Goal: Communication & Community: Answer question/provide support

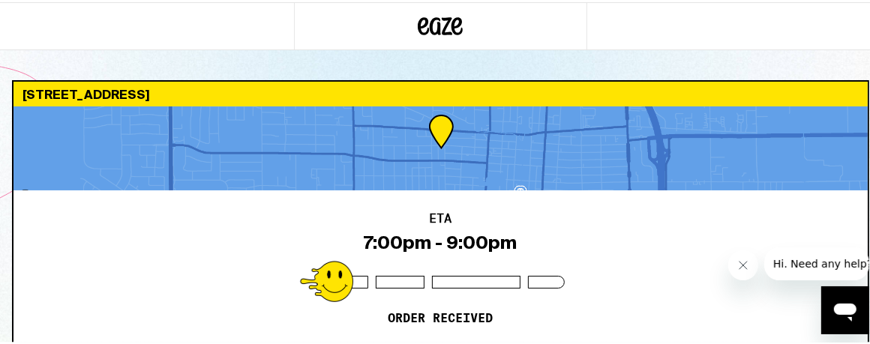
click at [816, 266] on span "Hi. Need any help?" at bounding box center [821, 263] width 99 height 12
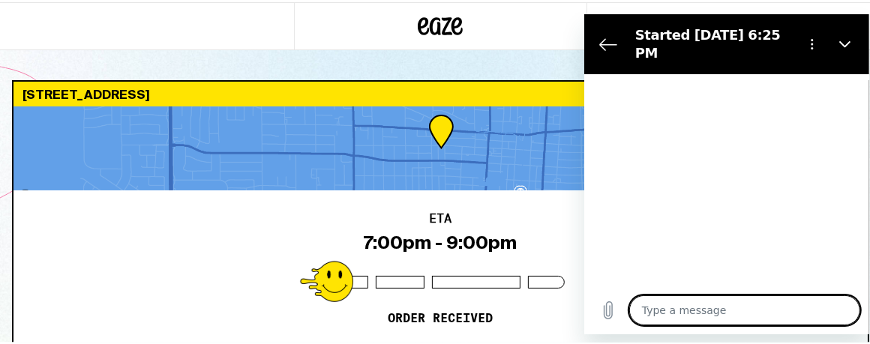
type textarea "x"
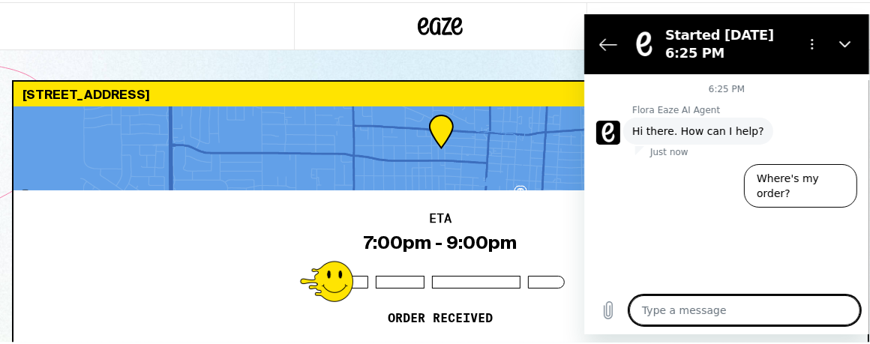
type textarea "C"
type textarea "x"
type textarea "Ca"
type textarea "x"
type textarea "Can"
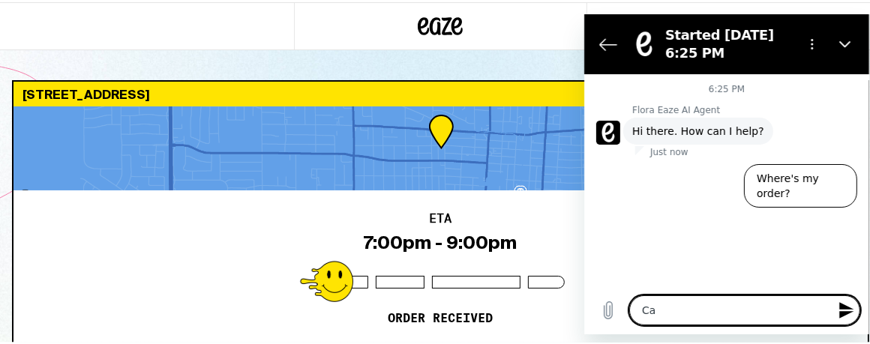
type textarea "x"
type textarea "Can"
type textarea "x"
type textarea "Can I"
type textarea "x"
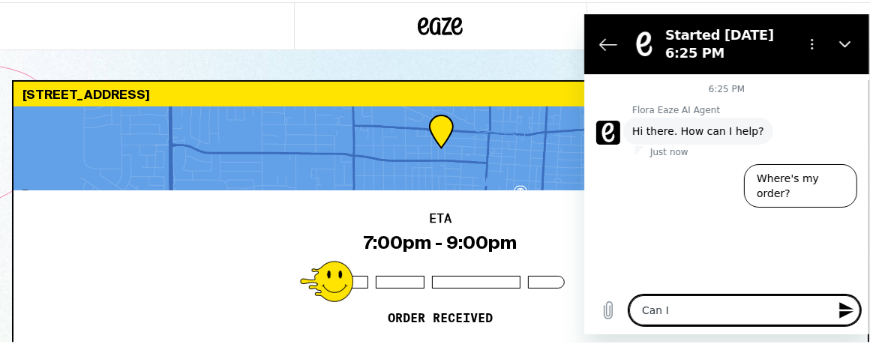
type textarea "Can I"
type textarea "x"
type textarea "Can I a"
type textarea "x"
type textarea "Can I ad"
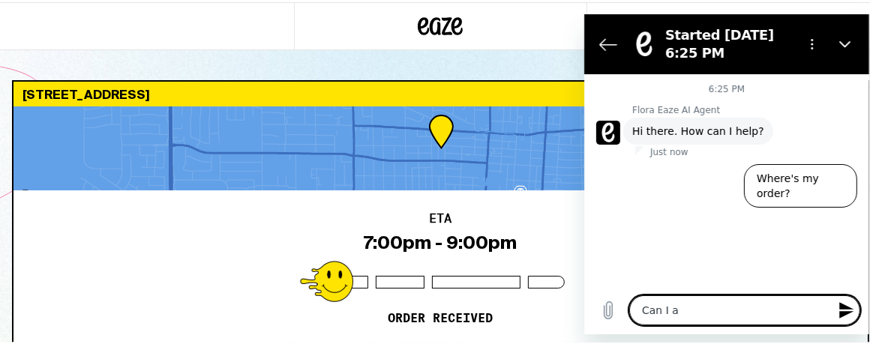
type textarea "x"
type textarea "Can I add"
type textarea "x"
type textarea "Can I add"
type textarea "x"
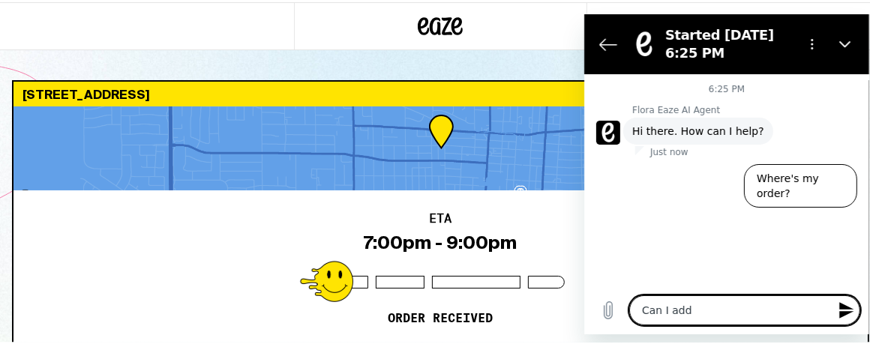
type textarea "Can I add t"
type textarea "x"
type textarea "Can I add to"
type textarea "x"
type textarea "Can I add to"
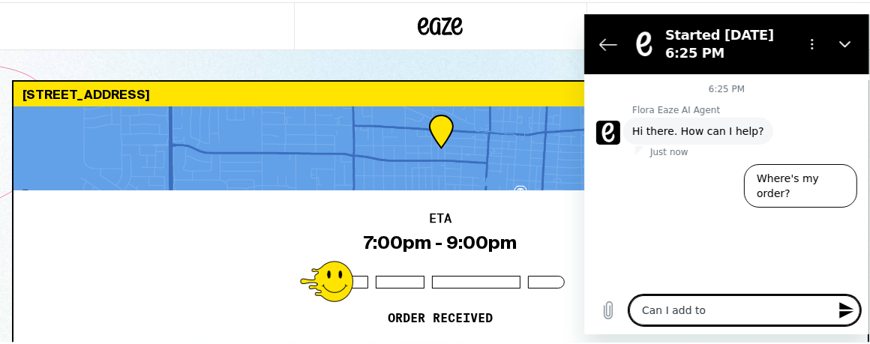
type textarea "x"
type textarea "Can I add to m"
type textarea "x"
type textarea "Can I add to my"
type textarea "x"
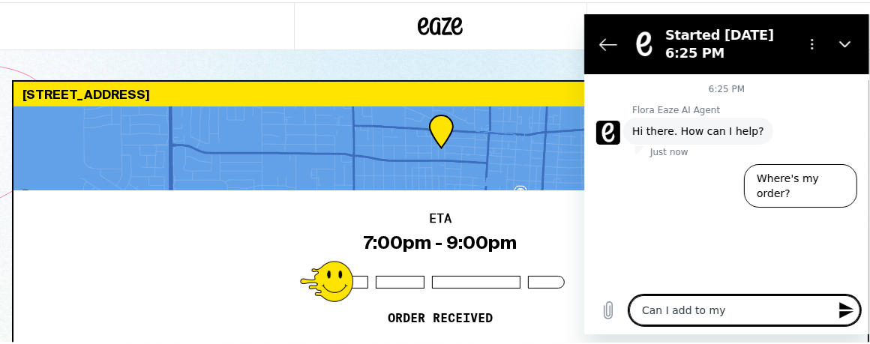
type textarea "Can I add to my"
type textarea "x"
type textarea "Can I add to my o"
type textarea "x"
type textarea "Can I add to my or"
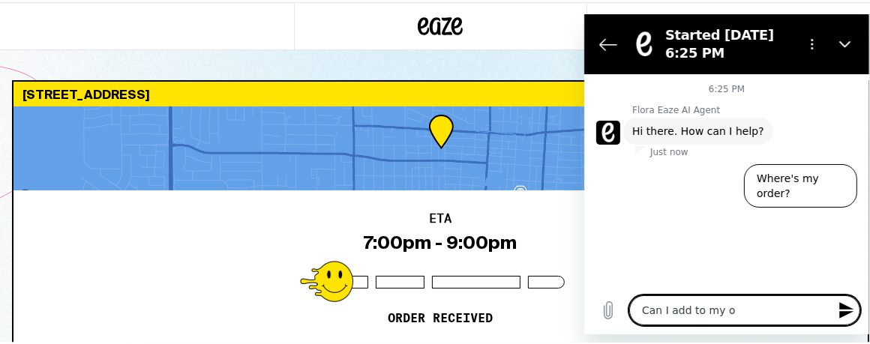
type textarea "x"
type textarea "Can I add to my ord"
type textarea "x"
type textarea "Can I add to my orde"
type textarea "x"
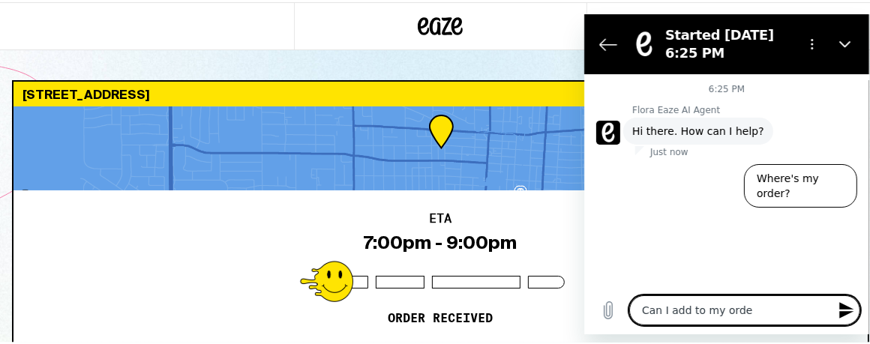
type textarea "Can I add to my order"
type textarea "x"
type textarea "Can I add to my order?"
type textarea "x"
type textarea "Can I add to my order?"
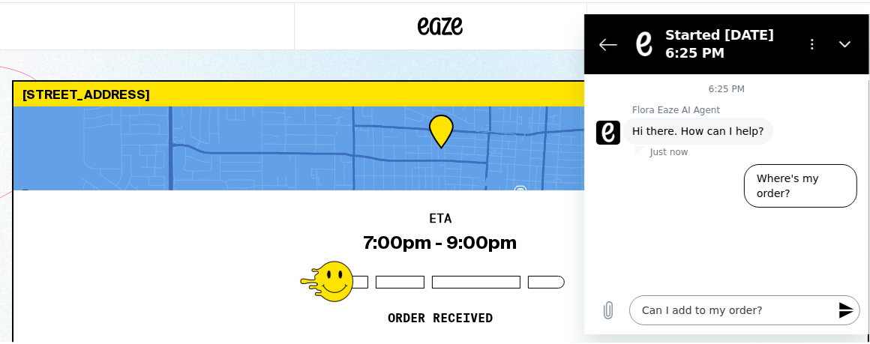
click at [844, 309] on icon "Send message" at bounding box center [846, 310] width 18 height 18
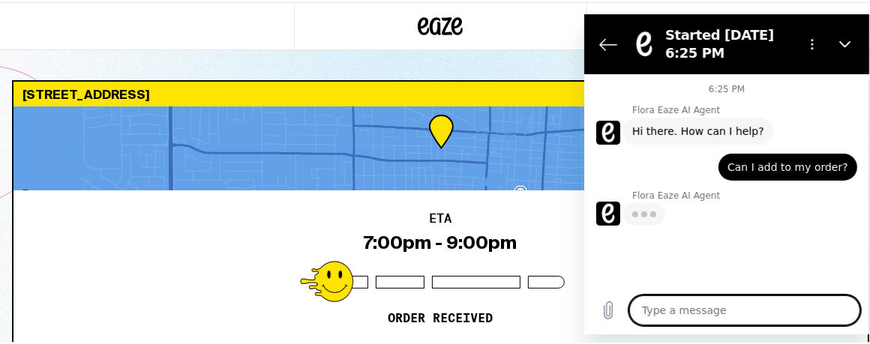
type textarea "x"
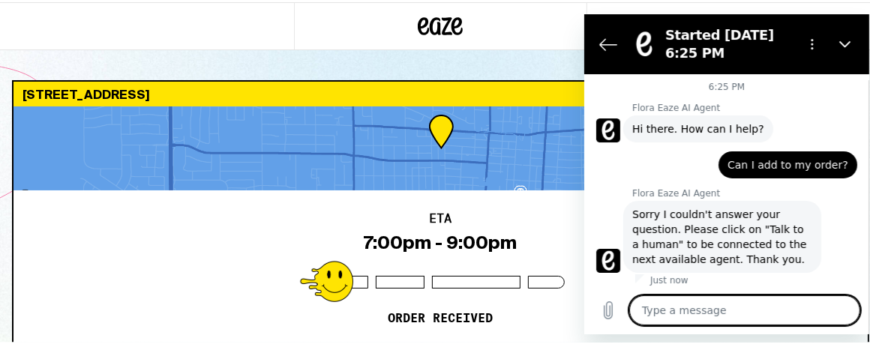
scroll to position [5, 0]
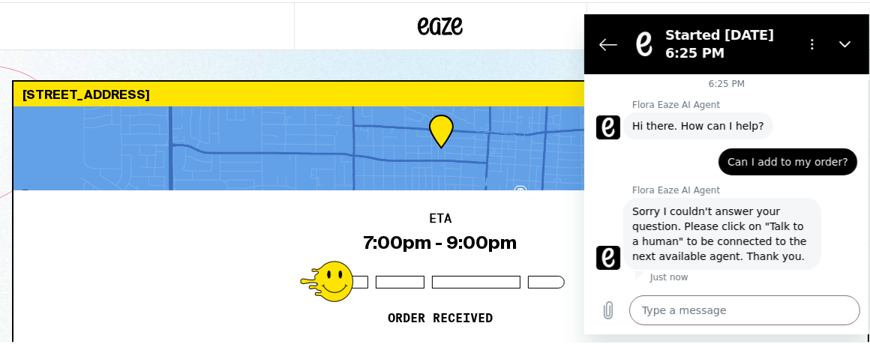
click at [604, 251] on figure at bounding box center [607, 257] width 24 height 24
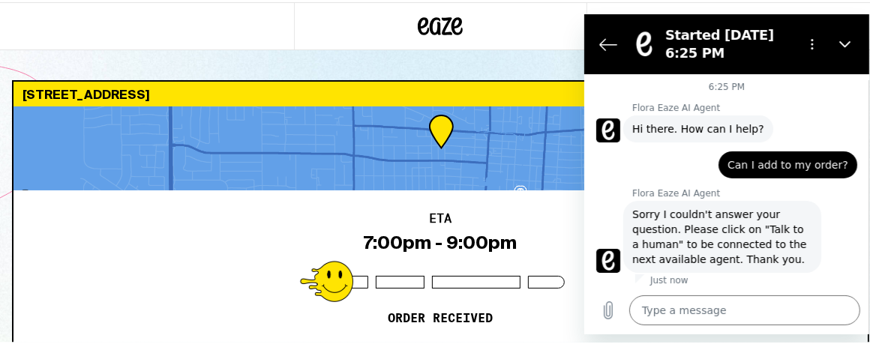
scroll to position [0, 0]
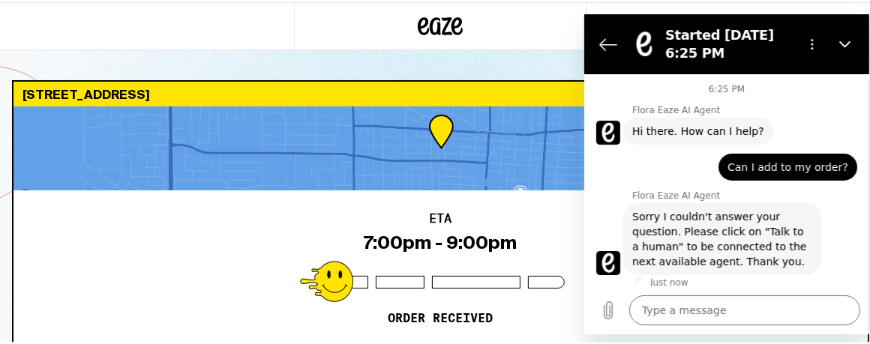
click at [611, 130] on figure at bounding box center [607, 132] width 24 height 24
click at [610, 130] on figure at bounding box center [607, 132] width 24 height 24
click at [611, 43] on icon "Back to the conversation list" at bounding box center [607, 43] width 18 height 18
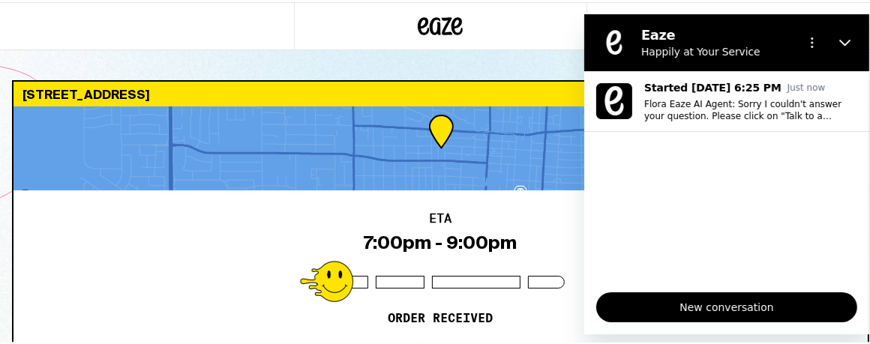
click at [736, 301] on span "New conversation" at bounding box center [725, 307] width 235 height 18
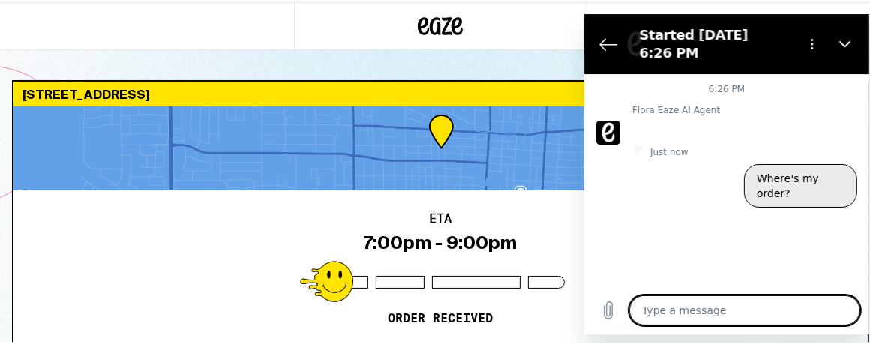
click at [803, 177] on button "Where's my order?" at bounding box center [799, 184] width 113 height 43
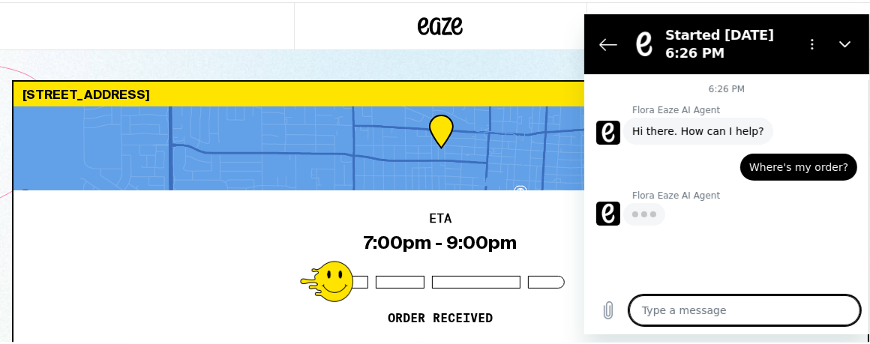
type textarea "x"
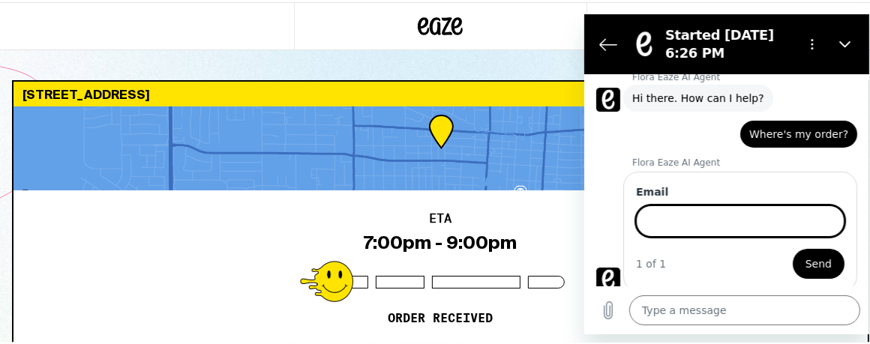
scroll to position [37, 0]
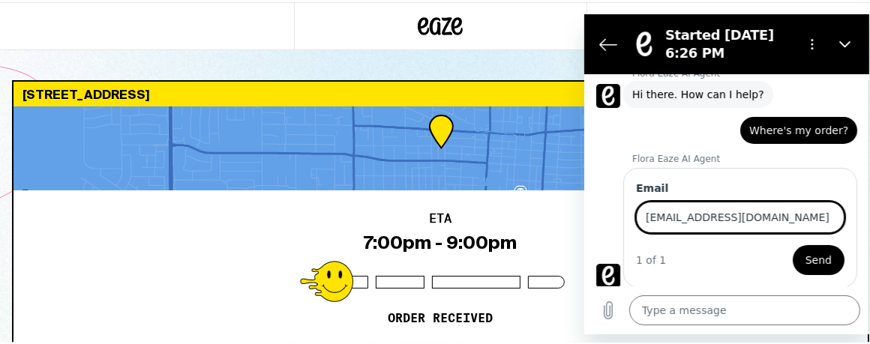
type input "[EMAIL_ADDRESS][DOMAIN_NAME]"
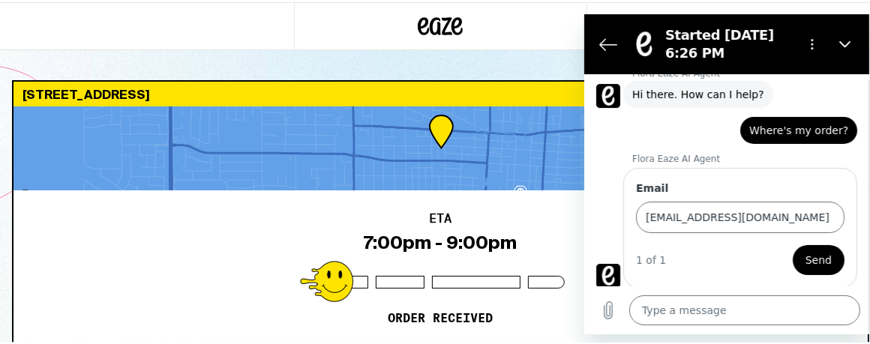
click at [819, 261] on span "Send" at bounding box center [818, 259] width 26 height 18
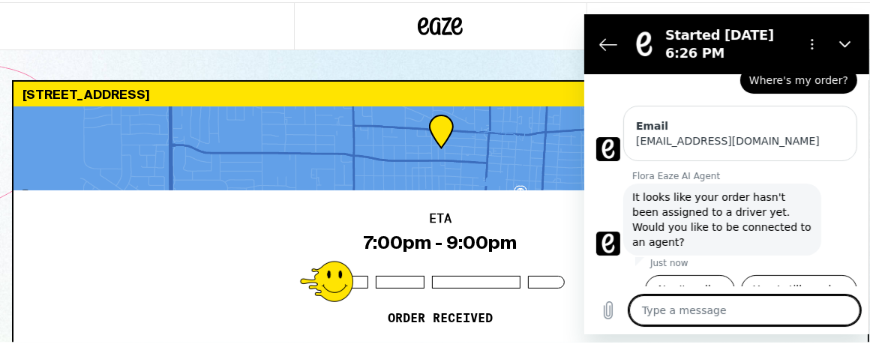
scroll to position [91, 0]
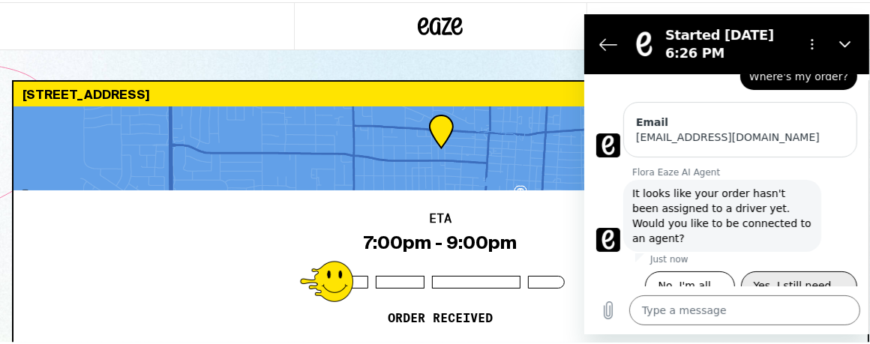
click at [787, 271] on button "Yes, I still need help" at bounding box center [798, 292] width 116 height 43
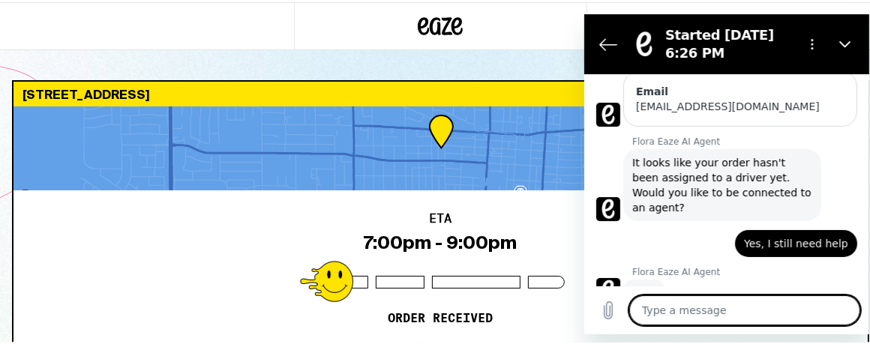
type textarea "x"
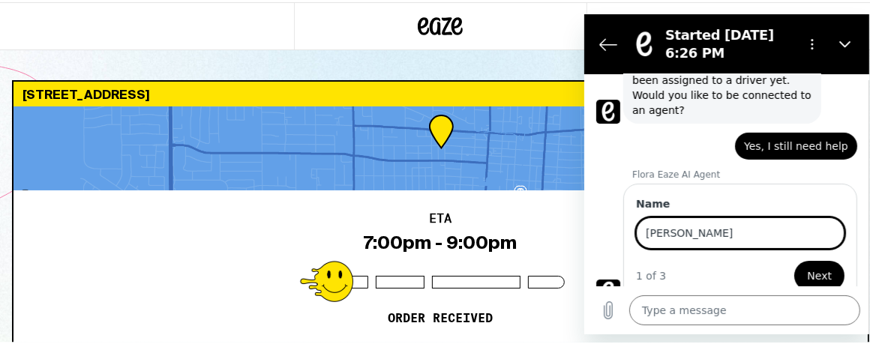
type input "[PERSON_NAME]"
click at [812, 266] on span "Next" at bounding box center [818, 275] width 25 height 18
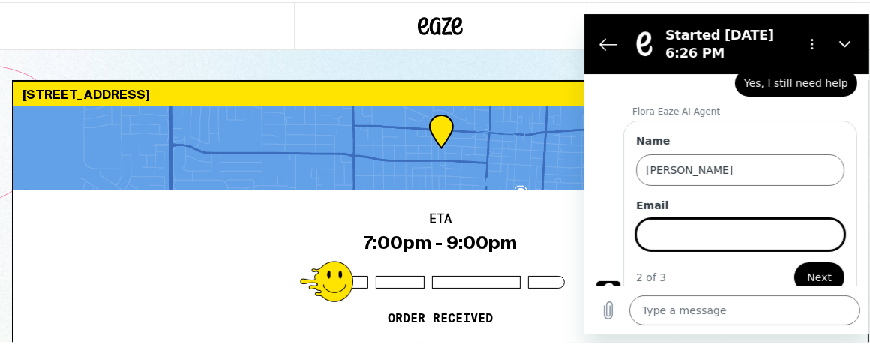
scroll to position [283, 0]
type input "[EMAIL_ADDRESS][DOMAIN_NAME]"
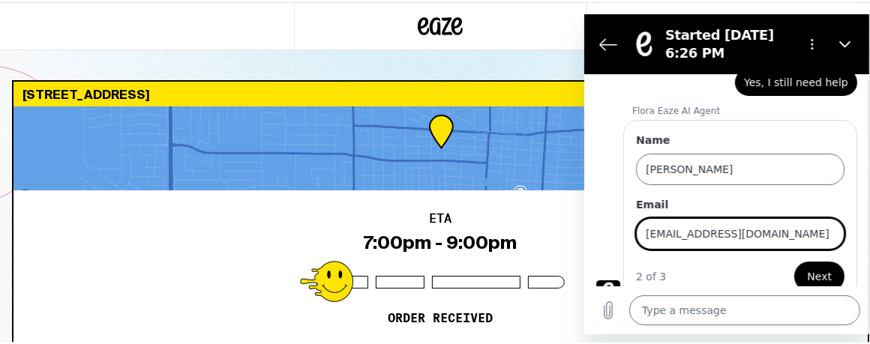
click at [811, 267] on span "Next" at bounding box center [818, 276] width 25 height 18
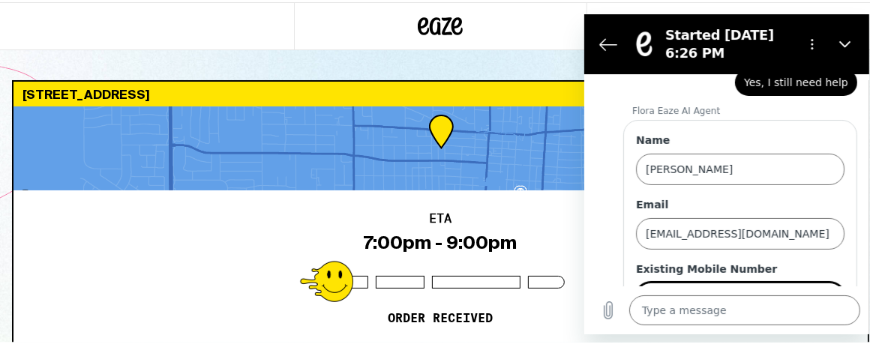
scroll to position [346, 0]
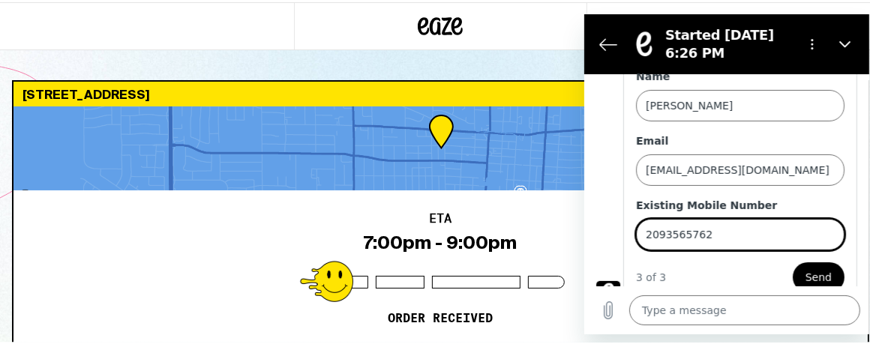
type input "2093565762"
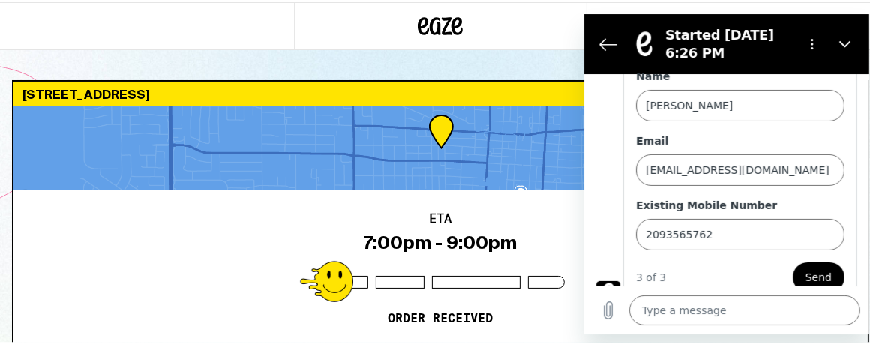
click at [811, 268] on span "Send" at bounding box center [818, 277] width 26 height 18
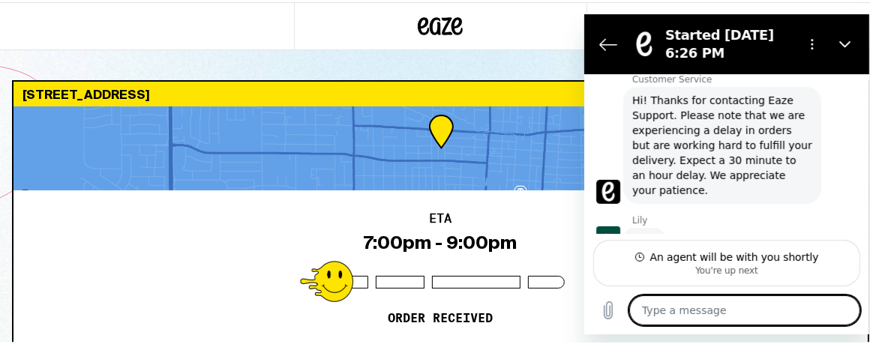
scroll to position [529, 0]
type textarea "x"
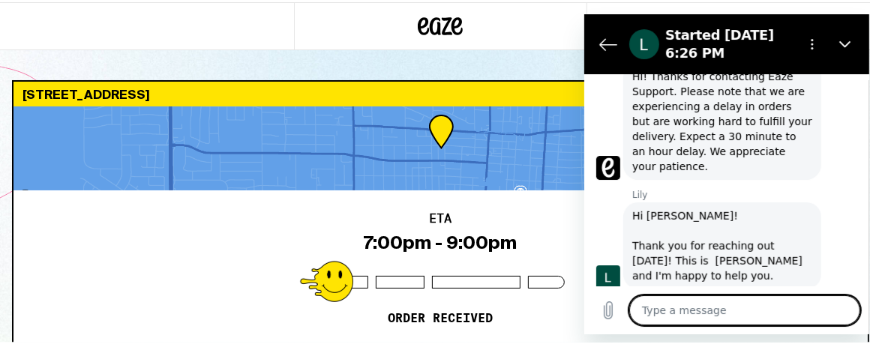
scroll to position [557, 0]
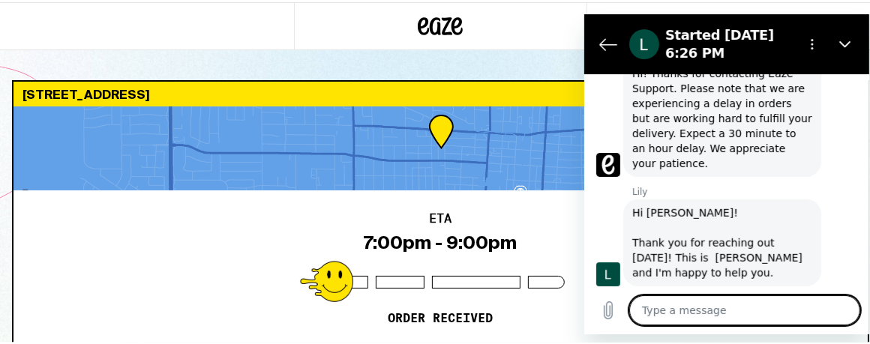
type textarea "C"
type textarea "x"
type textarea "Ca"
type textarea "x"
type textarea "Can"
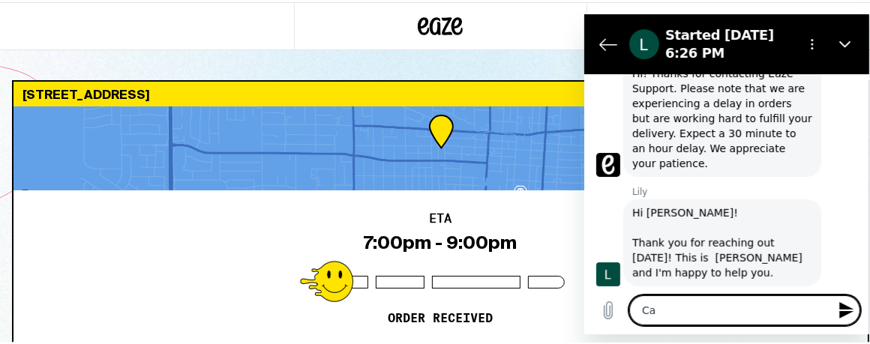
type textarea "x"
type textarea "Can"
type textarea "x"
type textarea "Can I"
type textarea "x"
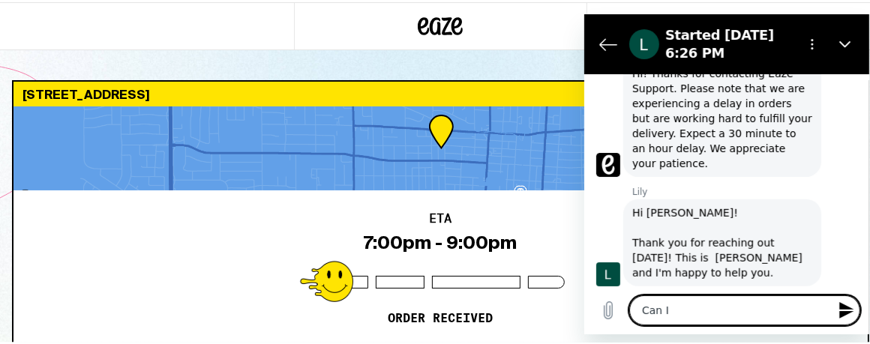
type textarea "Can I"
type textarea "x"
type textarea "Can I a"
type textarea "x"
type textarea "Can I ad"
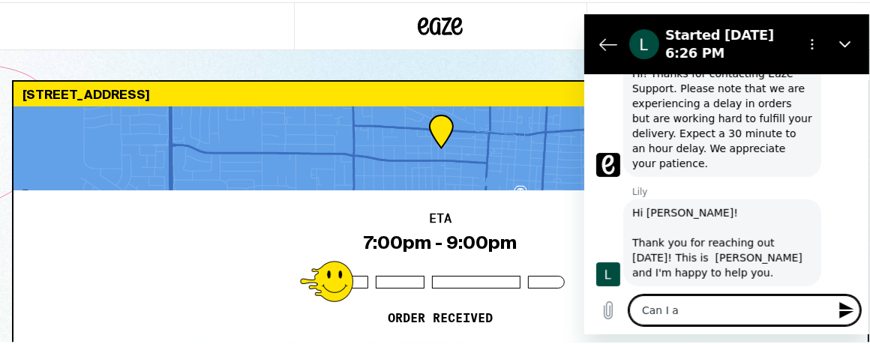
type textarea "x"
type textarea "Can I add"
type textarea "x"
type textarea "Can I add"
type textarea "x"
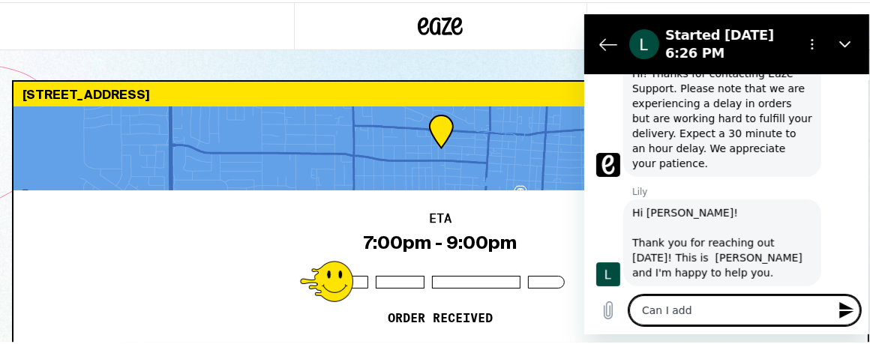
type textarea "Can I add t"
type textarea "x"
type textarea "Can I add to"
type textarea "x"
type textarea "Can I add to"
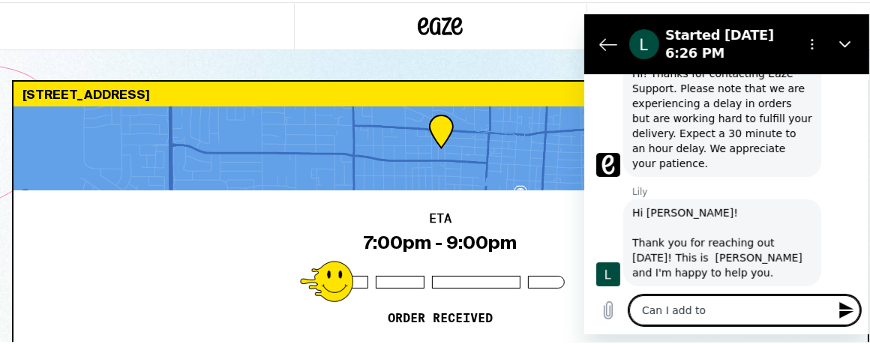
type textarea "x"
type textarea "Can I add to m"
type textarea "x"
type textarea "Can I add to my"
type textarea "x"
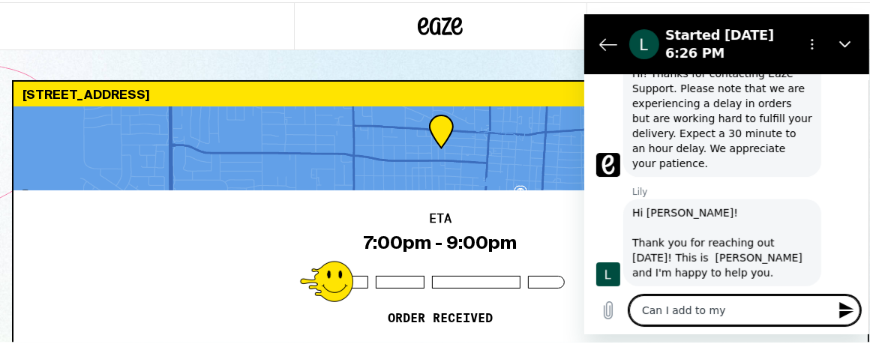
type textarea "Can I add to my"
type textarea "x"
type textarea "Can I add to my o"
type textarea "x"
type textarea "Can I add to my or"
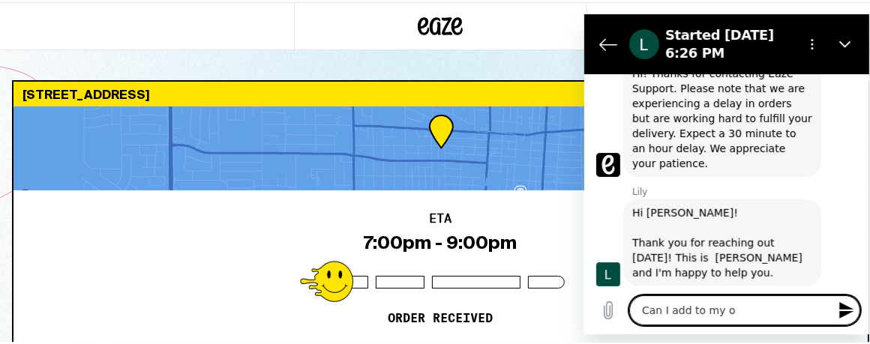
type textarea "x"
type textarea "Can I add to my ord"
type textarea "x"
type textarea "Can I add to my orde"
type textarea "x"
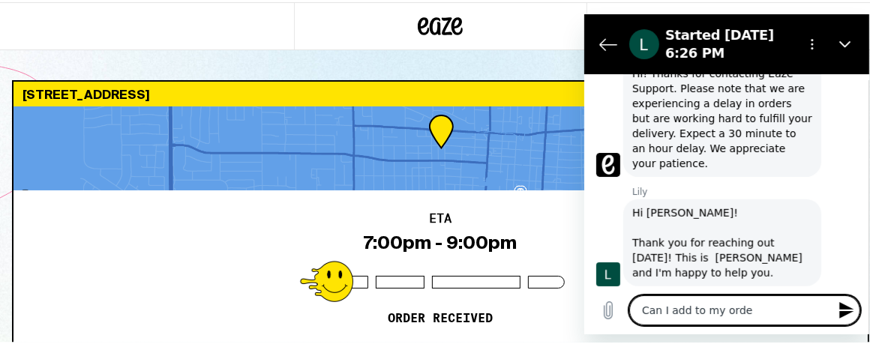
type textarea "Can I add to my order"
type textarea "x"
type textarea "Can I add to my order?"
type textarea "x"
type textarea "Can I add to my order?"
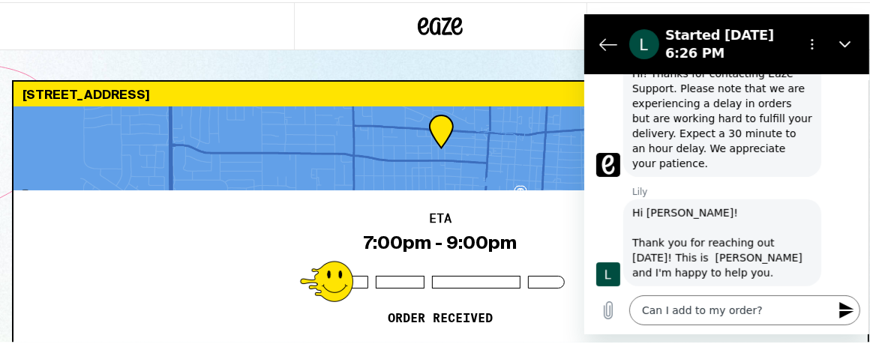
click at [848, 304] on icon "Send message" at bounding box center [846, 310] width 18 height 18
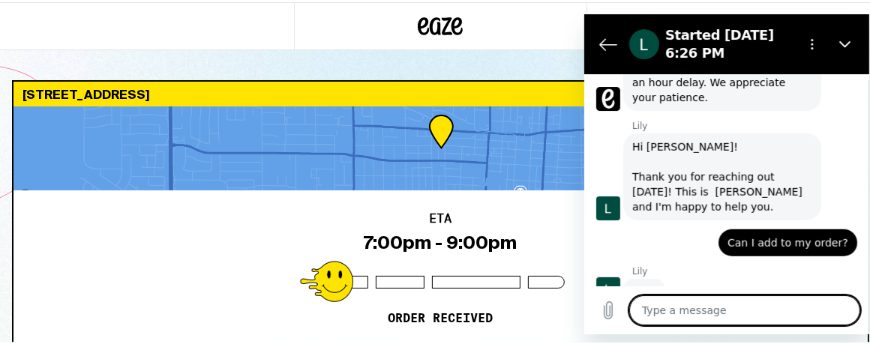
scroll to position [622, 0]
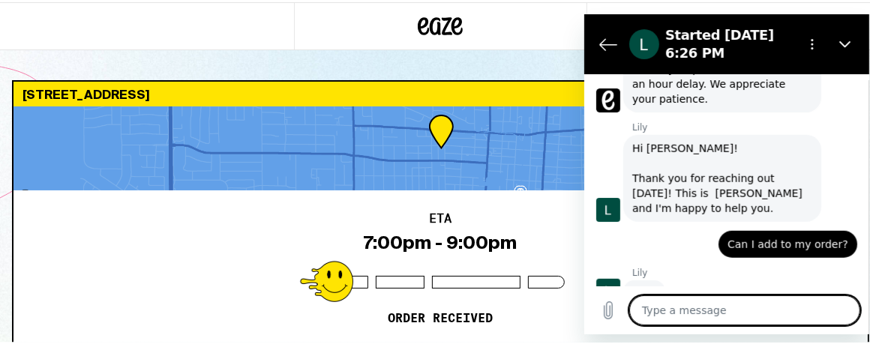
type textarea "x"
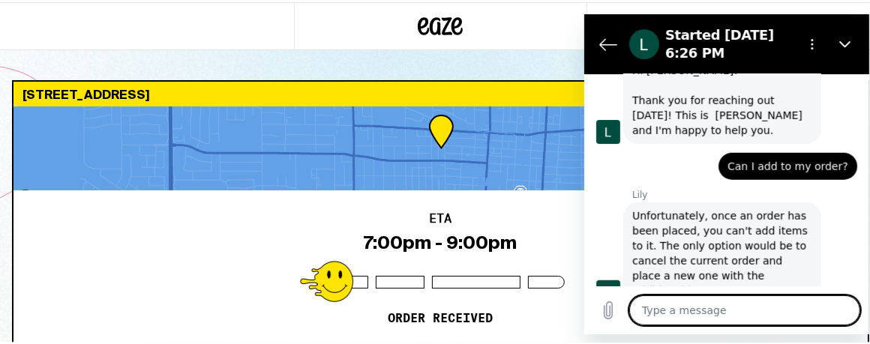
scroll to position [703, 0]
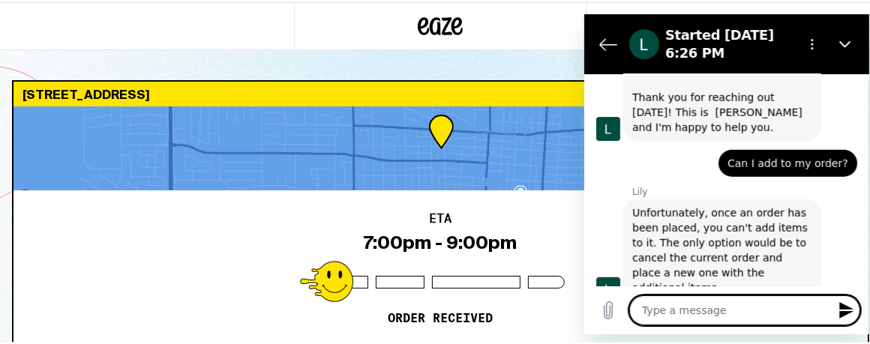
type textarea "o"
type textarea "x"
type textarea "ok"
type textarea "x"
type textarea "ok."
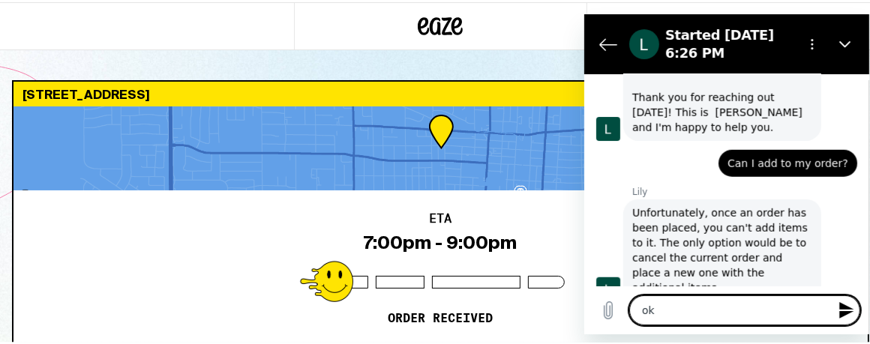
type textarea "x"
type textarea "ok."
type textarea "x"
type textarea "ok. T"
type textarea "x"
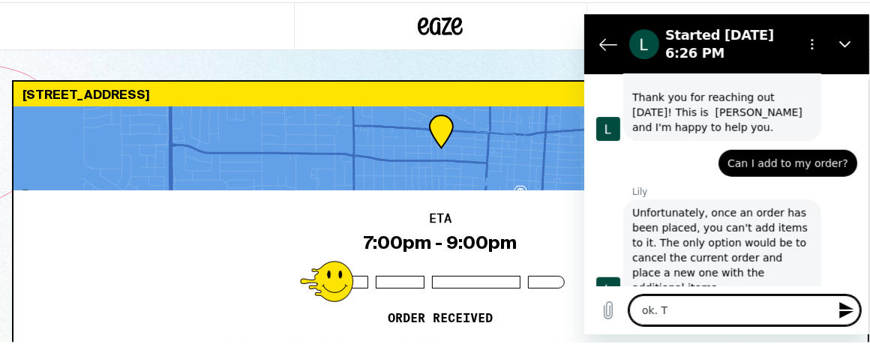
type textarea "ok. Th"
type textarea "x"
type textarea "ok. Tha"
type textarea "x"
type textarea "ok. Than"
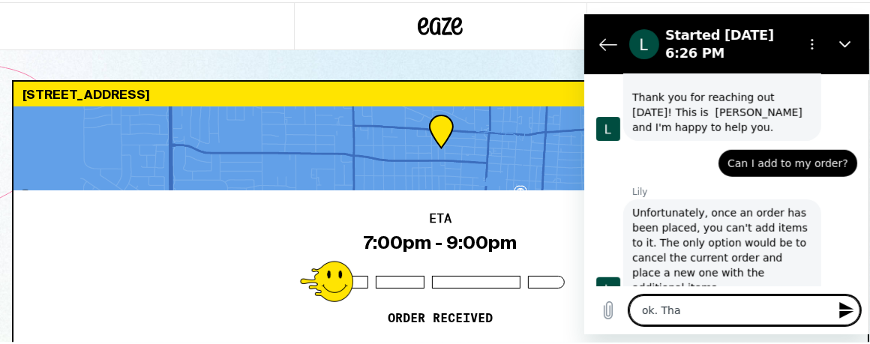
type textarea "x"
type textarea "ok. Thank"
type textarea "x"
type textarea "ok. Thank"
type textarea "x"
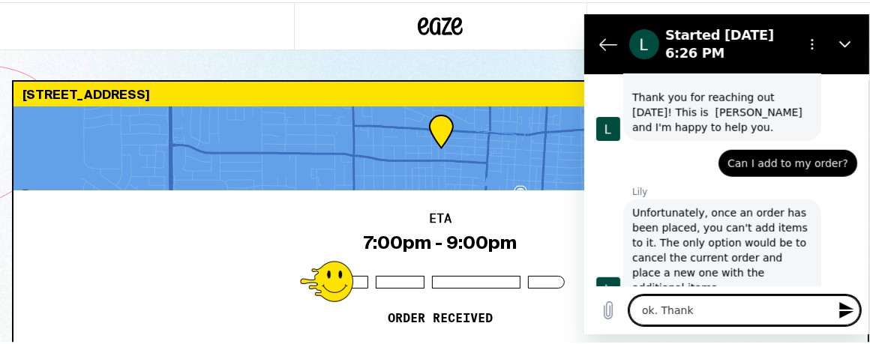
type textarea "ok. Thank y"
type textarea "x"
type textarea "ok. Thank yo"
type textarea "x"
type textarea "ok. Thank you"
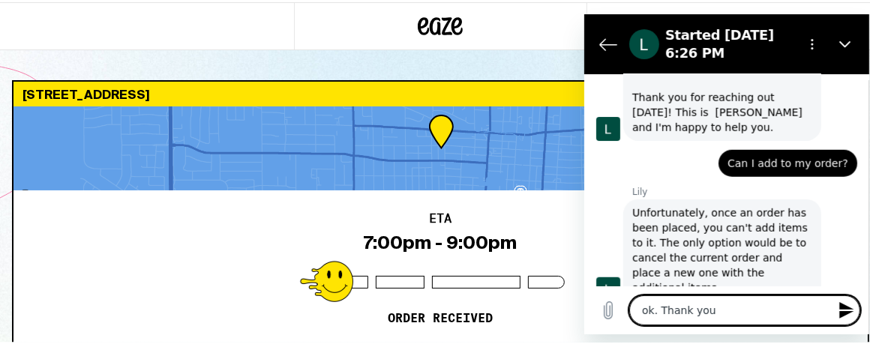
type textarea "x"
type textarea "ok. Thank you."
type textarea "x"
type textarea "ok. Thank you."
type textarea "x"
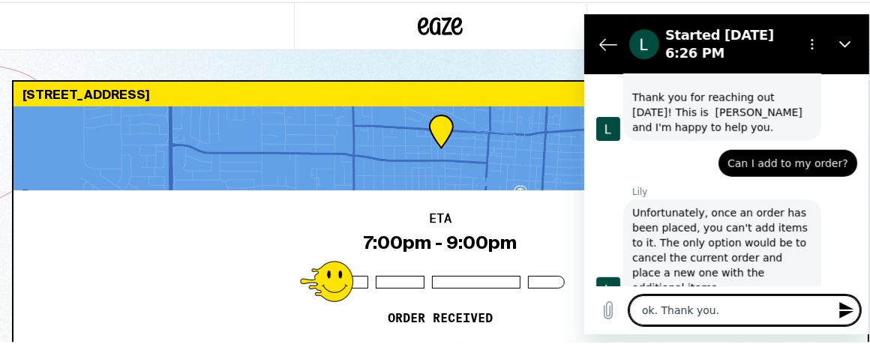
type textarea "ok. Thank you. H"
type textarea "x"
type textarea "ok. Thank you. Ha"
type textarea "x"
type textarea "ok. Thank you. Hav"
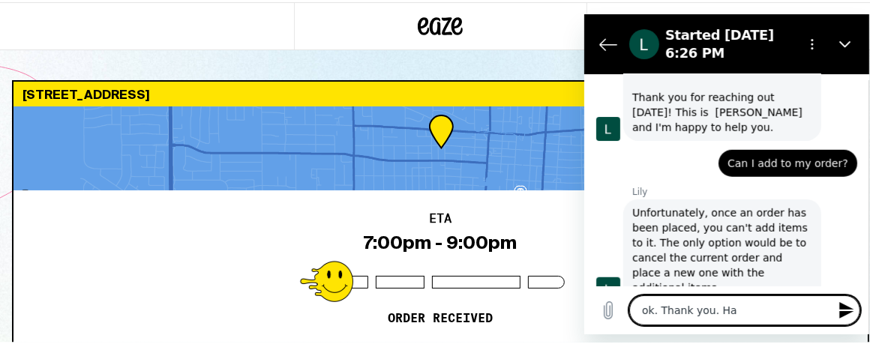
type textarea "x"
type textarea "ok. Thank you. Have"
type textarea "x"
type textarea "ok. Thank you. Have"
type textarea "x"
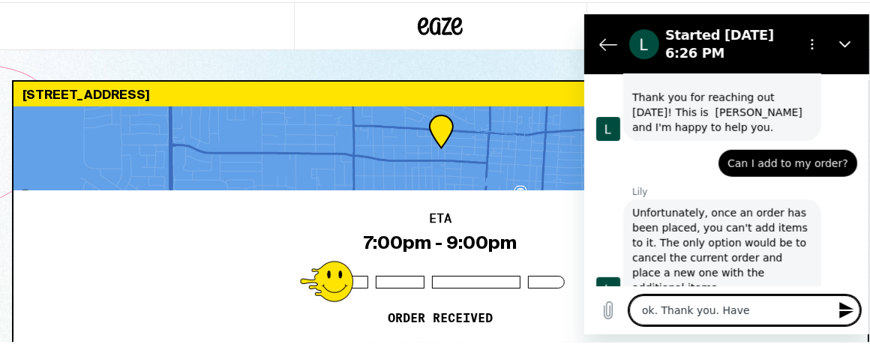
type textarea "ok. Thank you. Have a"
type textarea "x"
type textarea "ok. Thank you. Have a"
type textarea "x"
type textarea "ok. Thank you. Have a n"
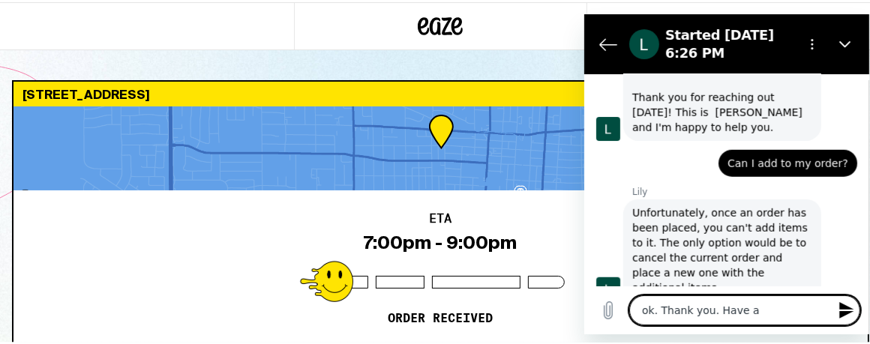
type textarea "x"
type textarea "ok. Thank you. Have a ni"
type textarea "x"
type textarea "ok. Thank you. Have a nic"
type textarea "x"
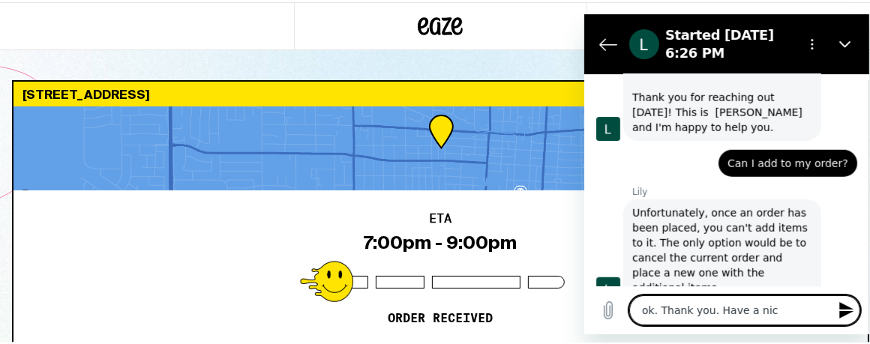
type textarea "ok. Thank you. Have a nice"
type textarea "x"
type textarea "ok. Thank you. Have a nice"
type textarea "x"
type textarea "ok. Thank you. Have a nice e"
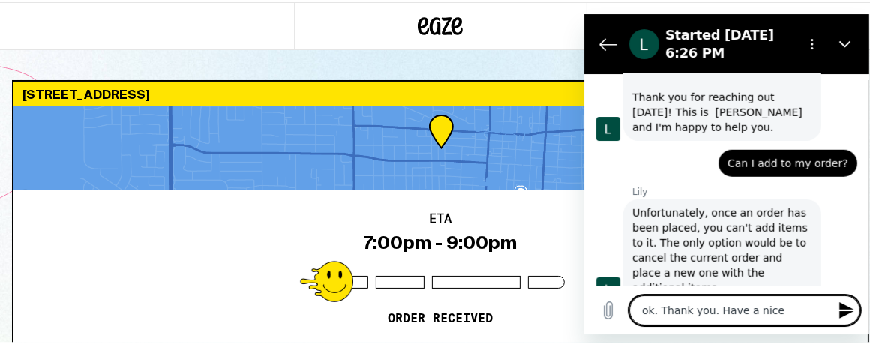
type textarea "x"
type textarea "ok. Thank you. Have a nice ev"
type textarea "x"
type textarea "ok. Thank you. Have a nice eve"
type textarea "x"
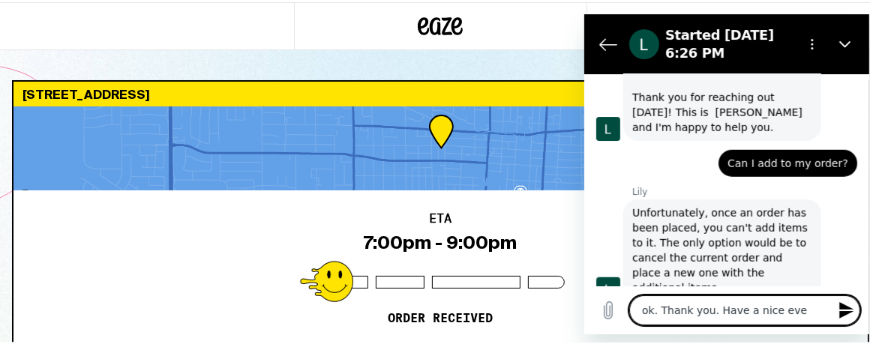
type textarea "ok. Thank you. Have a nice even"
type textarea "x"
type textarea "ok. Thank you. Have a nice eveni"
type textarea "x"
type textarea "ok. Thank you. Have a nice evenin"
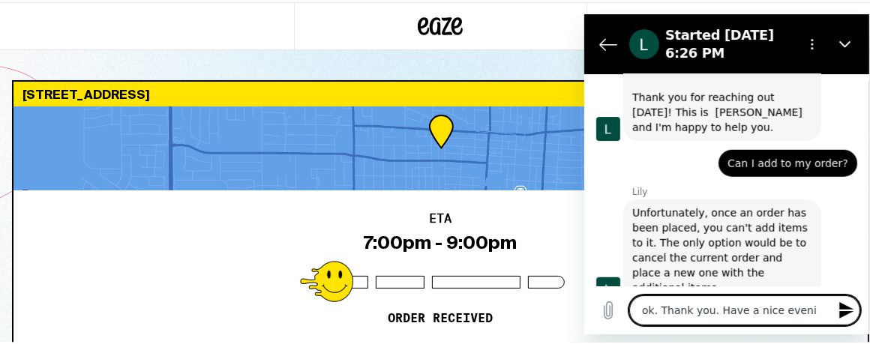
type textarea "x"
type textarea "ok. Thank you. Have a nice evening"
type textarea "x"
type textarea "ok. Thank you. Have a nice evening."
type textarea "x"
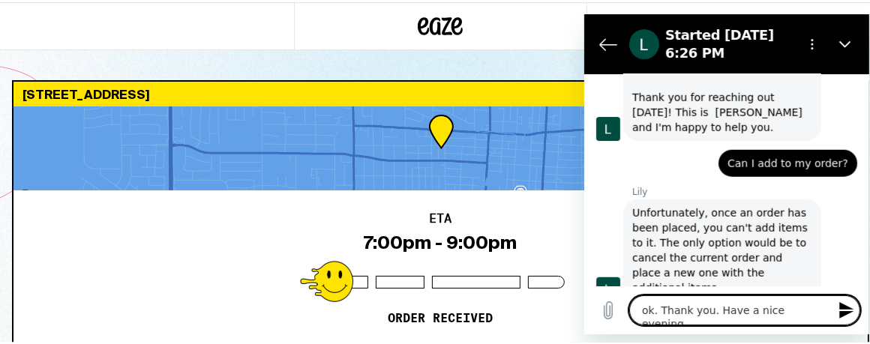
type textarea "ok. Thank you. Have a nice evening."
click at [848, 304] on icon "Send message" at bounding box center [846, 310] width 18 height 18
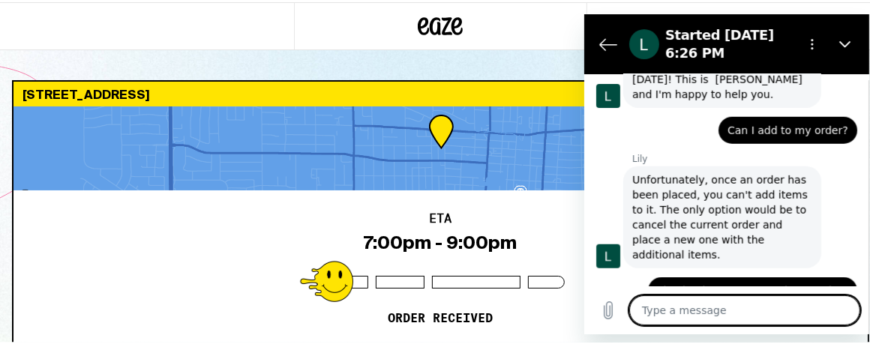
scroll to position [739, 0]
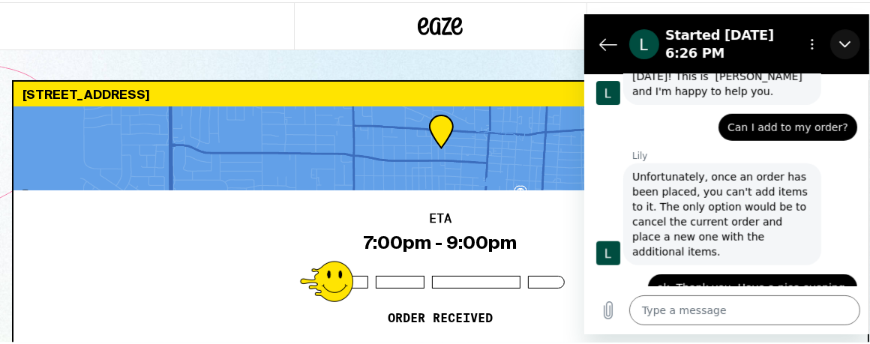
click at [847, 41] on icon "Close" at bounding box center [844, 43] width 12 height 12
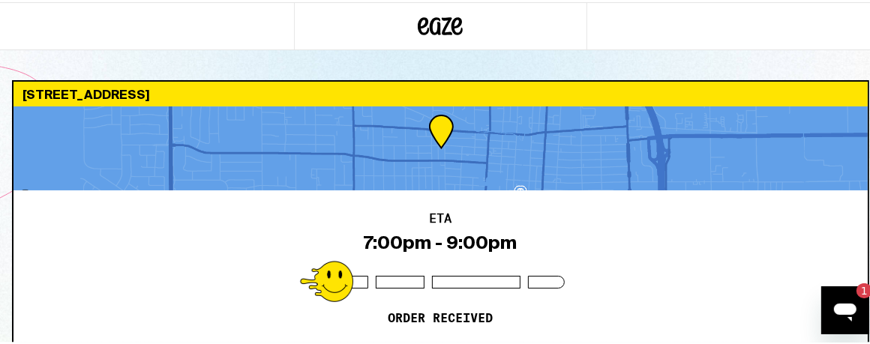
scroll to position [0, 0]
type textarea "x"
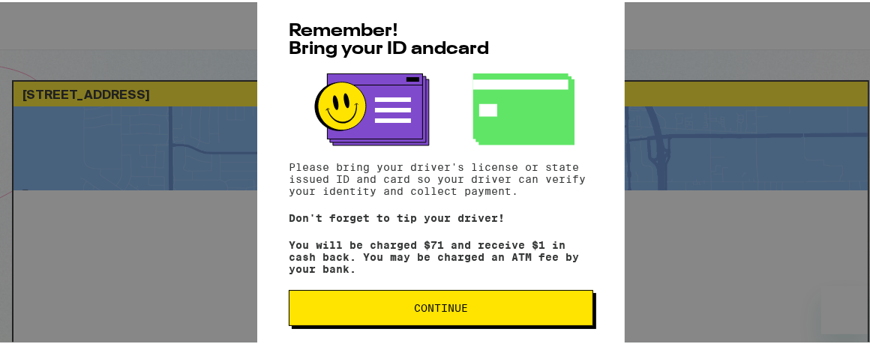
click at [415, 311] on span "Continue" at bounding box center [441, 306] width 54 height 10
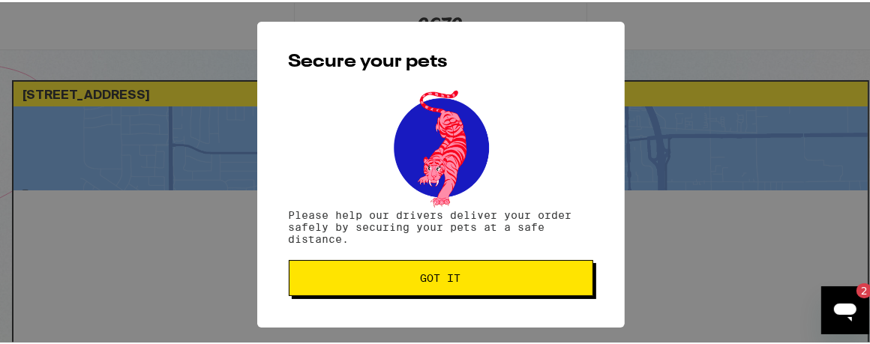
click at [436, 277] on span "Got it" at bounding box center [441, 276] width 40 height 10
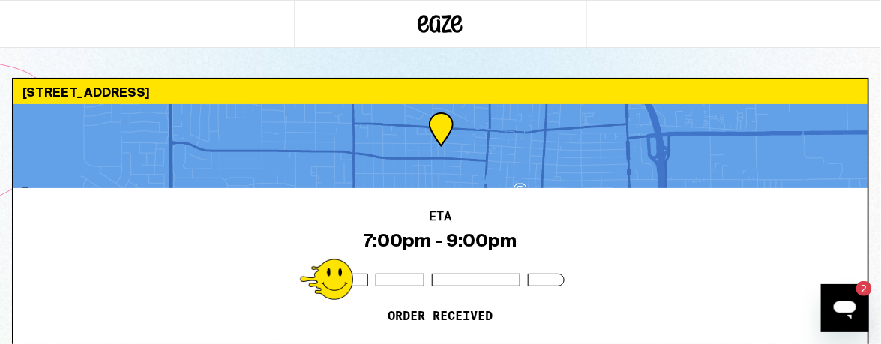
click at [722, 235] on div "ETA 7:00pm - 9:00pm Order received" at bounding box center [440, 274] width 854 height 172
click at [863, 288] on div "2" at bounding box center [864, 287] width 16 height 15
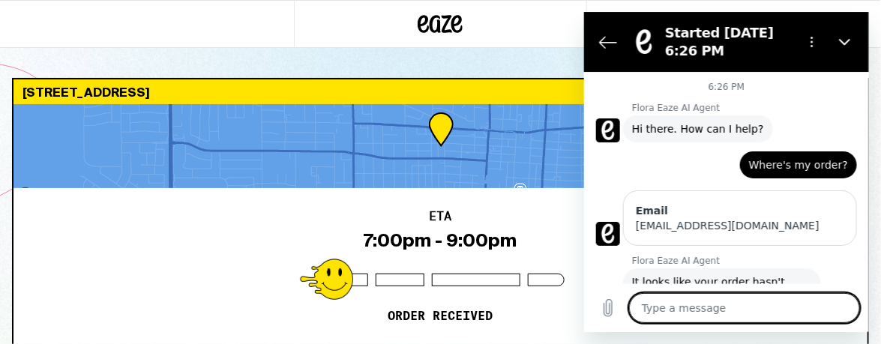
scroll to position [985, 0]
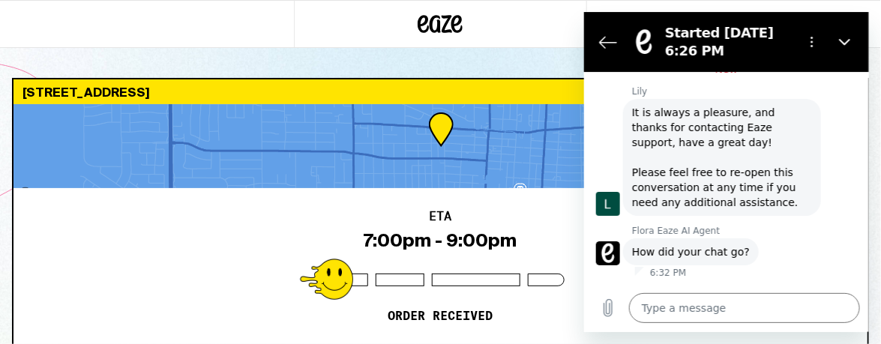
click at [751, 285] on button "Good 👍" at bounding box center [756, 306] width 67 height 43
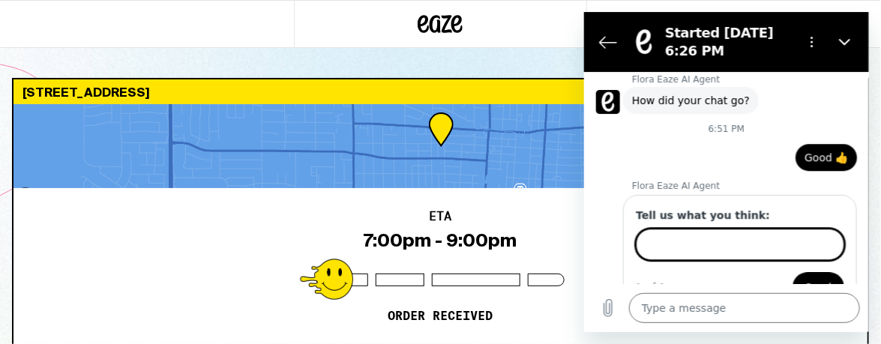
scroll to position [1135, 0]
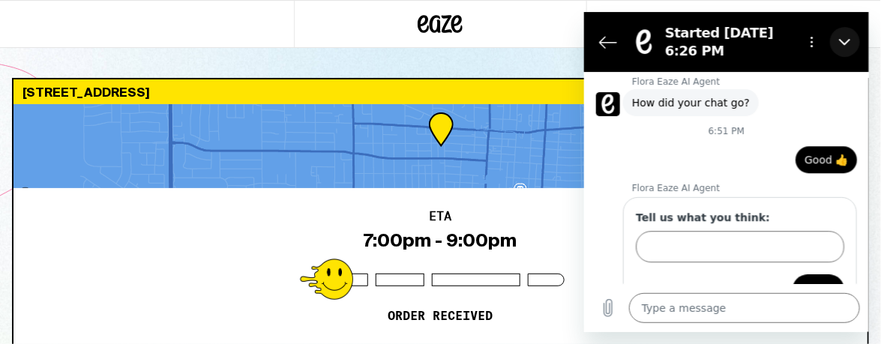
click at [847, 40] on icon "Close" at bounding box center [843, 42] width 11 height 7
type textarea "x"
